Goal: Navigation & Orientation: Find specific page/section

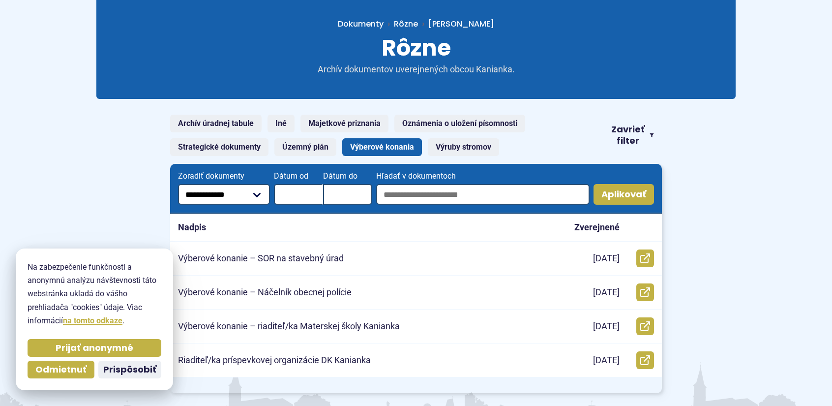
scroll to position [147, 0]
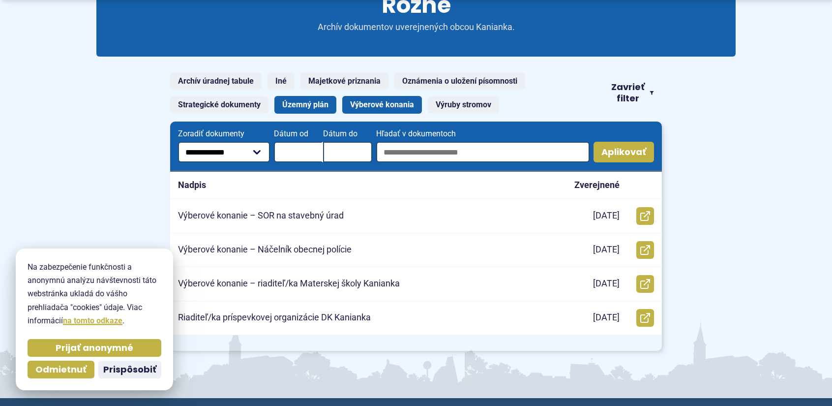
click at [293, 106] on link "Územný plán" at bounding box center [305, 105] width 62 height 18
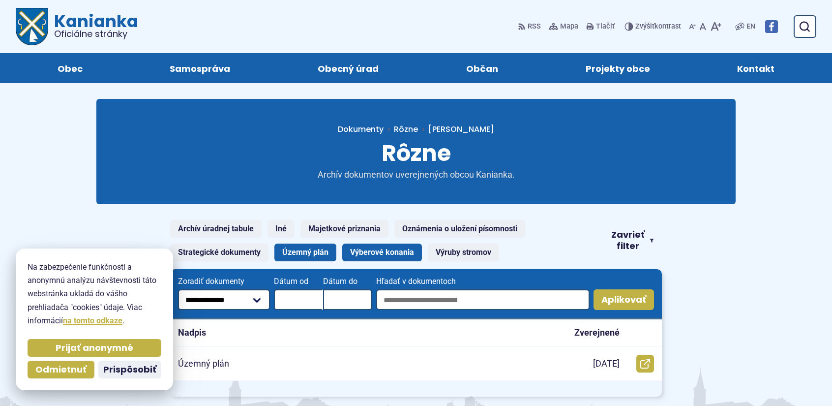
click at [385, 251] on link "Výberové konania" at bounding box center [382, 252] width 80 height 18
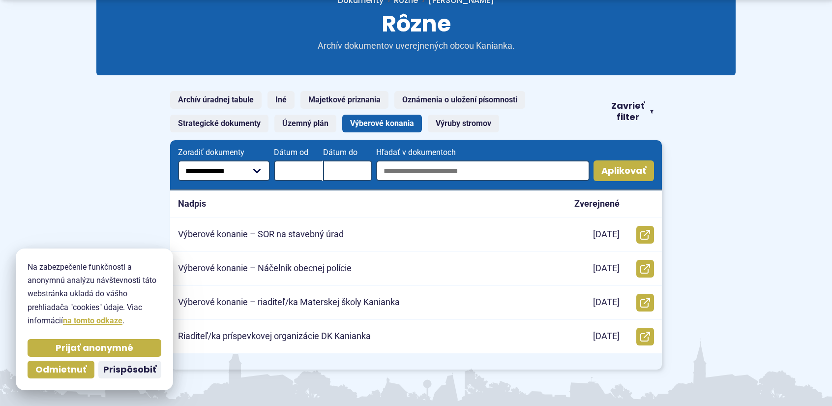
scroll to position [147, 0]
